Goal: Task Accomplishment & Management: Manage account settings

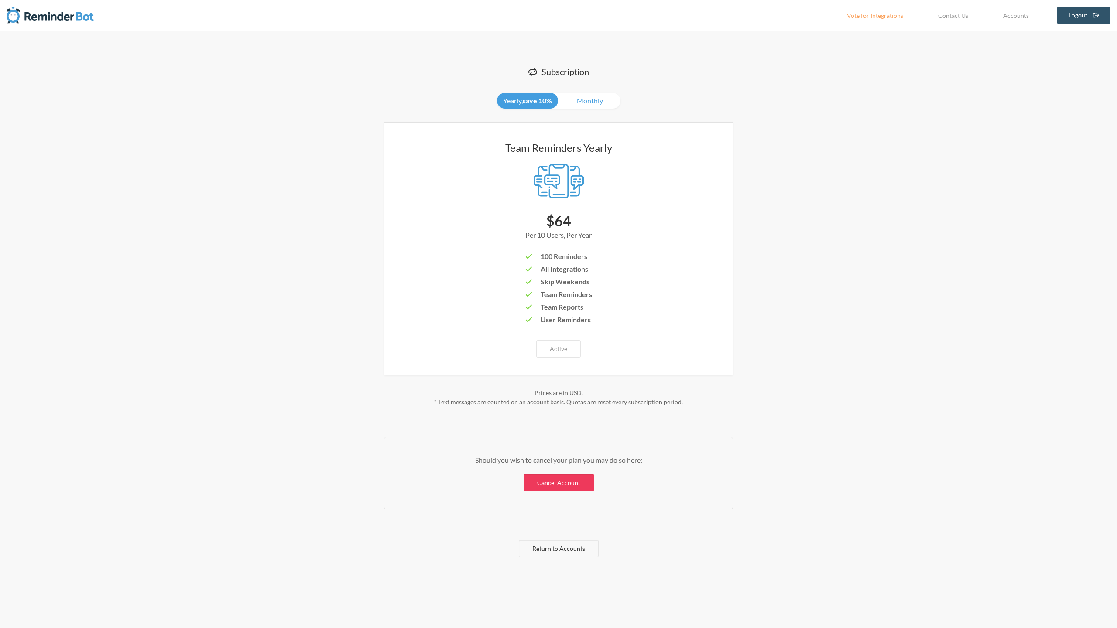
click at [542, 482] on link "Cancel Account" at bounding box center [559, 482] width 70 height 17
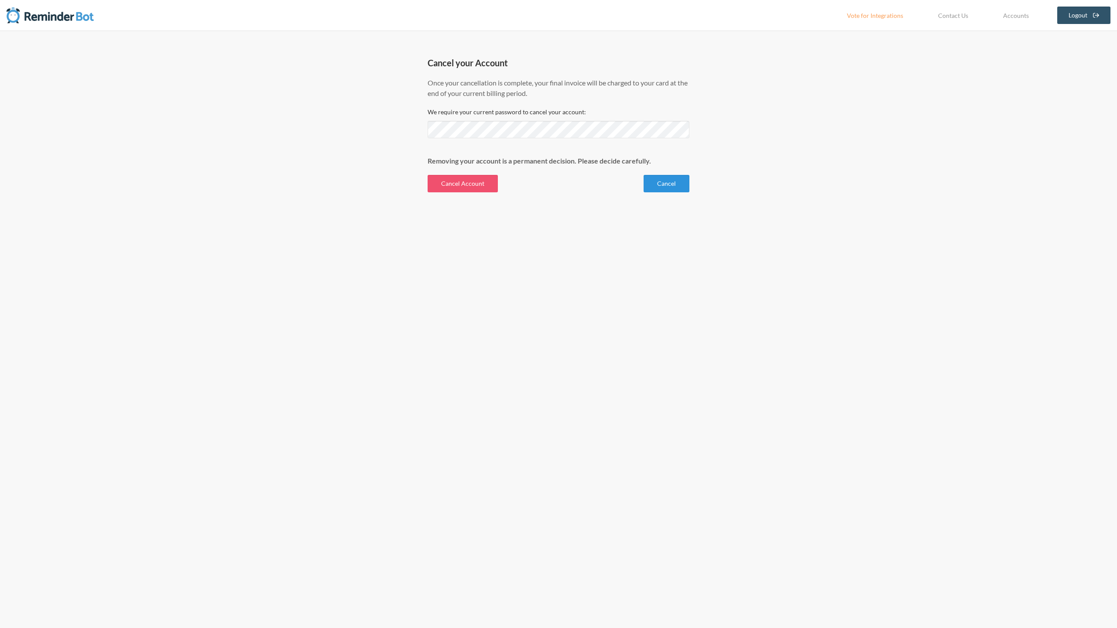
click at [658, 181] on link "Cancel" at bounding box center [667, 183] width 46 height 17
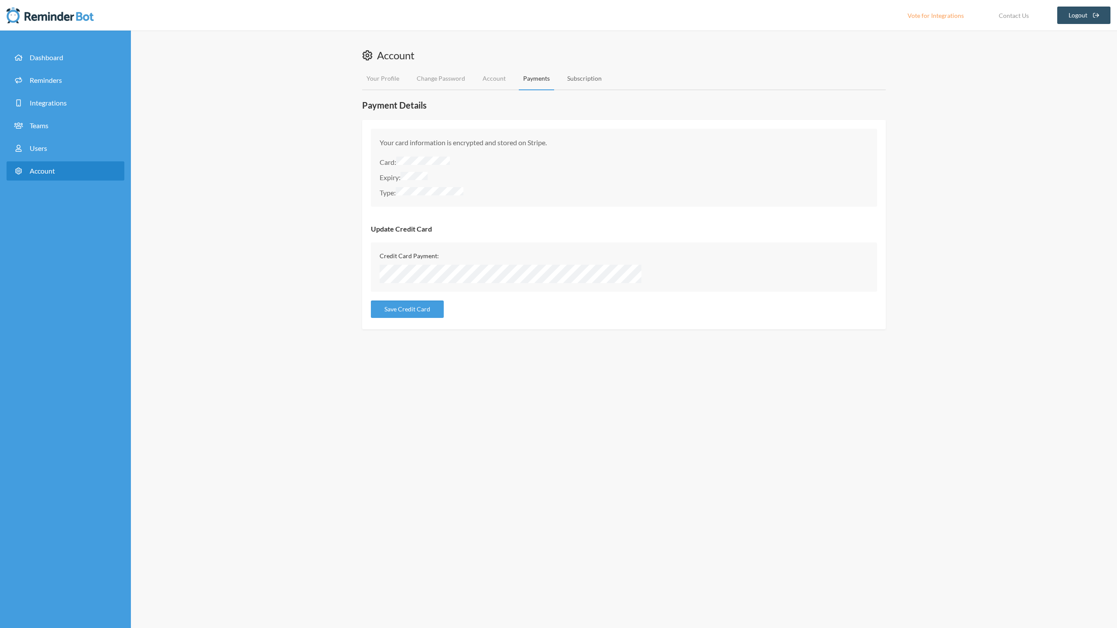
click at [584, 81] on link "Subscription" at bounding box center [584, 78] width 43 height 23
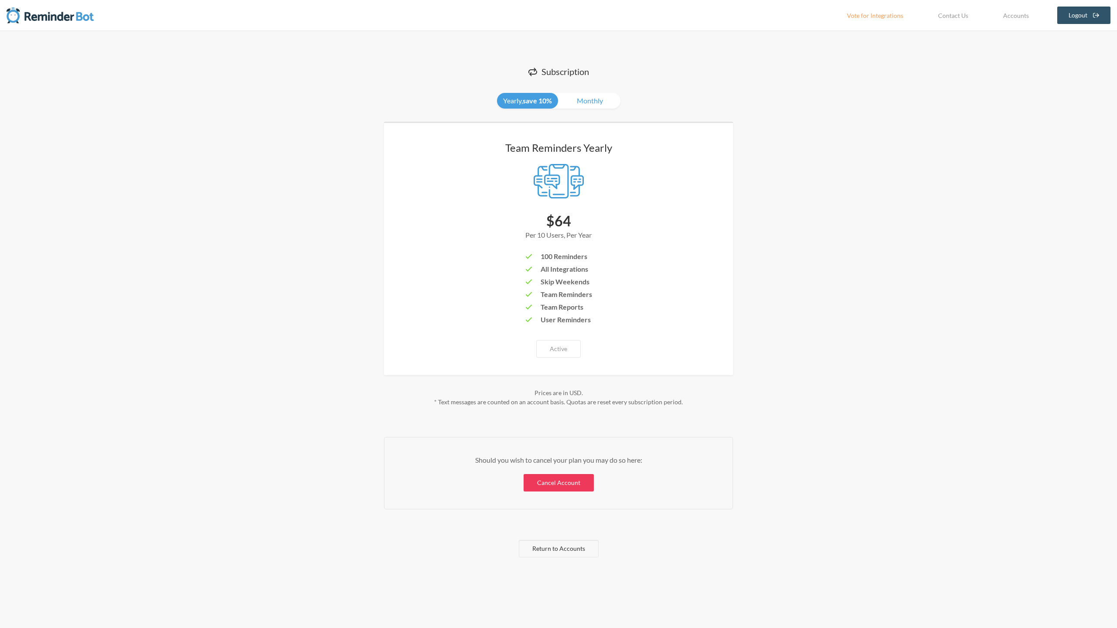
click at [557, 482] on link "Cancel Account" at bounding box center [559, 482] width 70 height 17
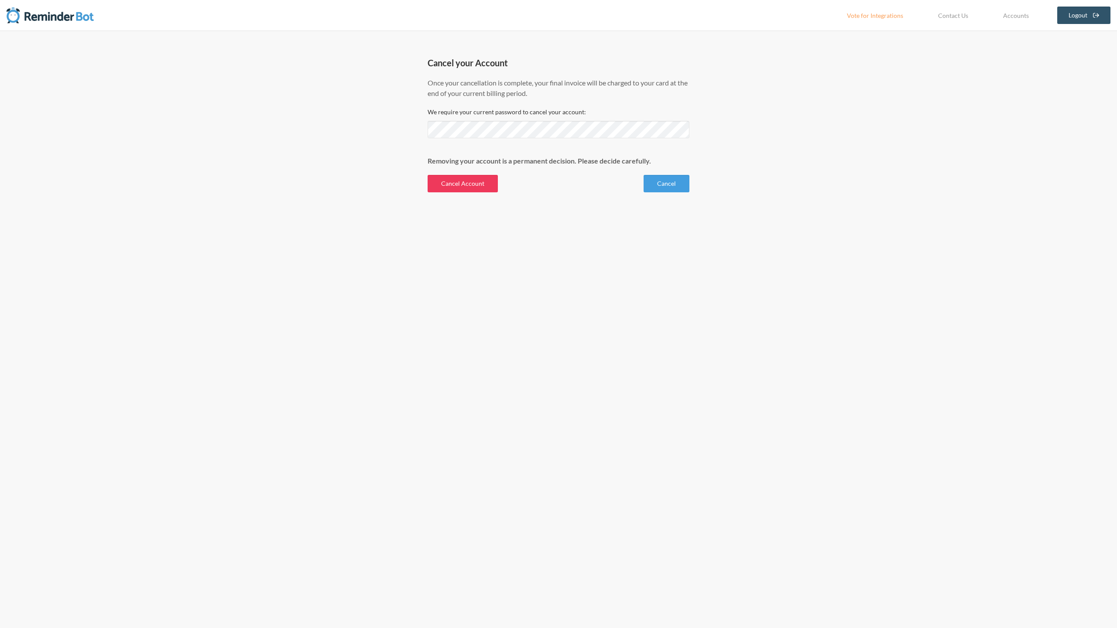
click at [462, 186] on button "Cancel Account" at bounding box center [463, 183] width 70 height 17
